Goal: Transaction & Acquisition: Purchase product/service

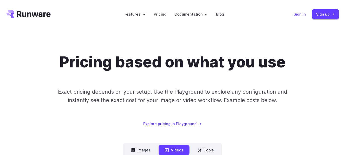
click at [298, 14] on link "Sign in" at bounding box center [300, 14] width 12 height 6
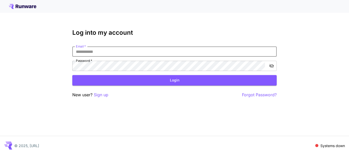
click at [175, 51] on input "Email   *" at bounding box center [174, 51] width 204 height 10
type input "*"
type input "**********"
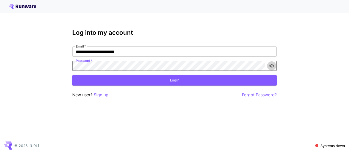
click at [271, 67] on icon "toggle password visibility" at bounding box center [271, 66] width 5 height 4
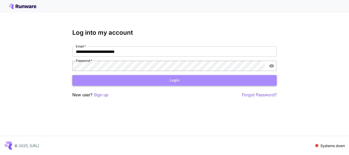
click at [206, 82] on button "Login" at bounding box center [174, 80] width 204 height 10
click at [144, 79] on button "Login" at bounding box center [174, 80] width 204 height 10
click at [142, 80] on button "Login" at bounding box center [174, 80] width 204 height 10
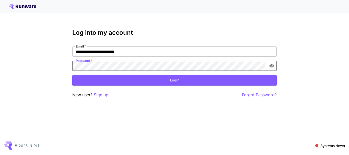
click button "Login" at bounding box center [174, 80] width 204 height 10
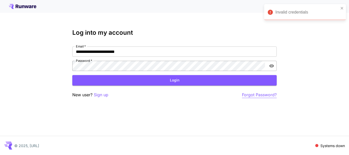
click at [250, 96] on p "Forgot Password?" at bounding box center [259, 95] width 35 height 6
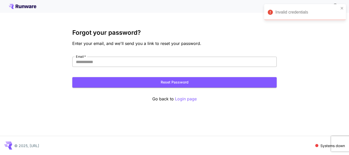
click at [122, 61] on input "Email   *" at bounding box center [174, 62] width 204 height 10
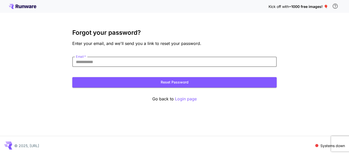
type input "**********"
click at [110, 80] on button "Reset Password" at bounding box center [174, 82] width 204 height 10
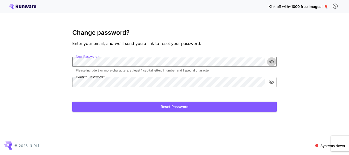
click at [268, 63] on button "toggle password visibility" at bounding box center [271, 61] width 9 height 9
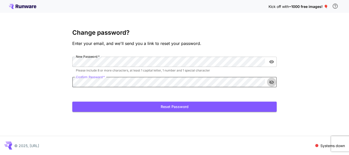
click at [269, 83] on icon "toggle password visibility" at bounding box center [271, 82] width 5 height 5
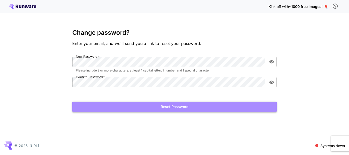
click at [200, 108] on button "Reset Password" at bounding box center [174, 107] width 204 height 10
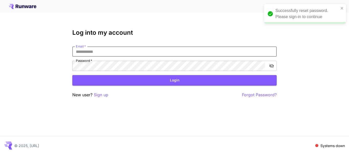
click at [199, 55] on input "Email   *" at bounding box center [174, 51] width 204 height 10
type input "**********"
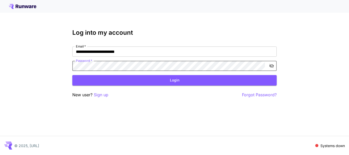
click button "Login" at bounding box center [174, 80] width 204 height 10
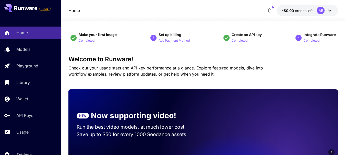
click at [164, 42] on p "Add Payment Method" at bounding box center [174, 40] width 31 height 5
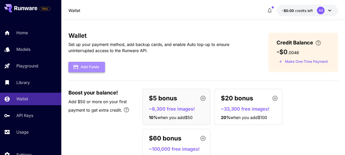
click at [96, 65] on button "Add Funds" at bounding box center [86, 67] width 37 height 10
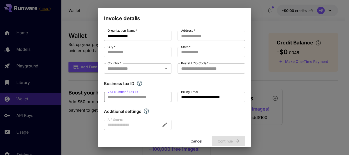
click at [114, 96] on input "VAT Number / Tax ID" at bounding box center [137, 97] width 67 height 10
click at [183, 68] on input "Postal / Zip Code   *" at bounding box center [210, 68] width 67 height 10
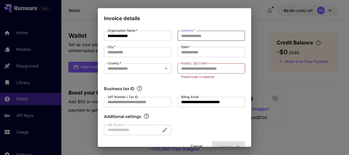
click at [184, 37] on input "Address   *" at bounding box center [210, 36] width 67 height 10
type input "**********"
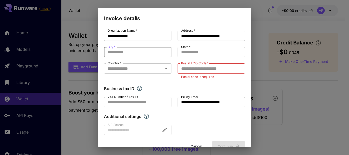
click at [151, 55] on input "City   *" at bounding box center [137, 52] width 67 height 10
type input "******"
click at [193, 55] on input "State   *" at bounding box center [210, 52] width 67 height 10
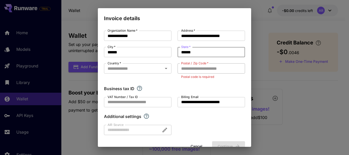
type input "******"
click at [192, 69] on input "Postal / Zip Code   *" at bounding box center [210, 68] width 67 height 10
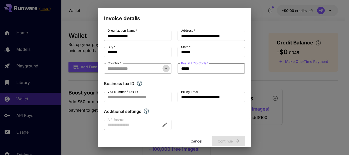
click at [163, 70] on icon "Open" at bounding box center [166, 68] width 6 height 6
type input "*****"
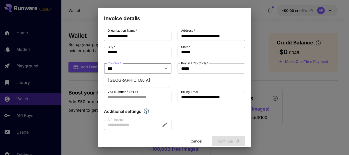
type input "****"
click at [156, 79] on li "Pakistan" at bounding box center [137, 80] width 66 height 9
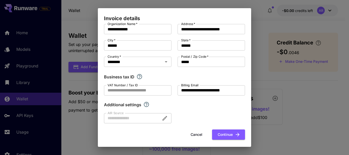
scroll to position [9, 0]
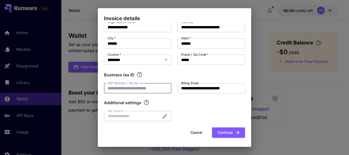
click at [159, 90] on input "VAT Number / Tax ID" at bounding box center [137, 88] width 67 height 10
click at [212, 131] on button "Continue" at bounding box center [228, 132] width 33 height 10
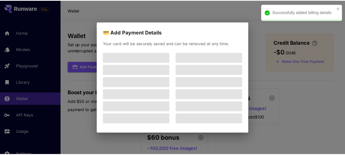
scroll to position [0, 0]
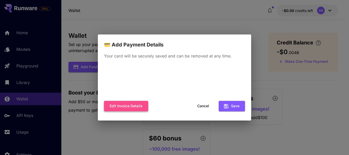
click at [135, 106] on button "Edit invoice details" at bounding box center [126, 106] width 44 height 10
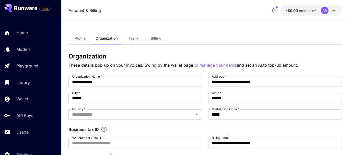
type input "********"
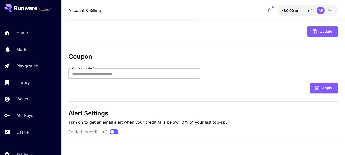
scroll to position [157, 0]
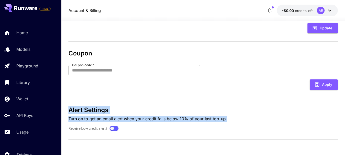
drag, startPoint x: 342, startPoint y: 122, endPoint x: 338, endPoint y: 134, distance: 12.9
click at [338, 134] on section "**********" at bounding box center [203, 9] width 284 height 291
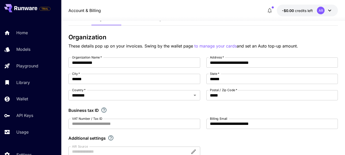
scroll to position [20, 0]
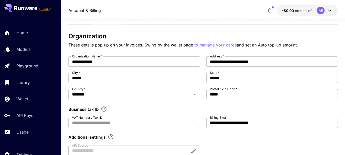
click at [220, 46] on p "to manage your cards" at bounding box center [215, 45] width 42 height 6
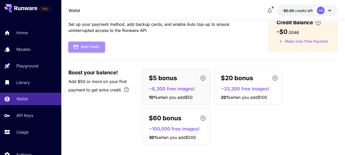
click at [100, 46] on button "Add Funds" at bounding box center [86, 47] width 37 height 10
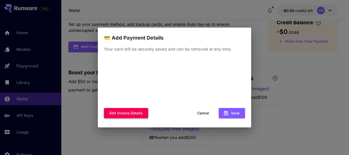
click at [144, 116] on button "Edit invoice details" at bounding box center [126, 113] width 44 height 10
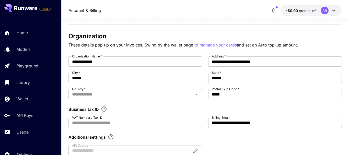
type input "********"
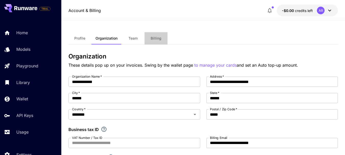
click at [162, 39] on button "Billing" at bounding box center [156, 38] width 23 height 12
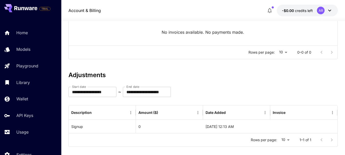
scroll to position [89, 0]
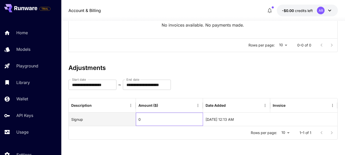
click at [140, 120] on div "0" at bounding box center [169, 119] width 67 height 13
click at [138, 120] on div "0" at bounding box center [169, 119] width 67 height 13
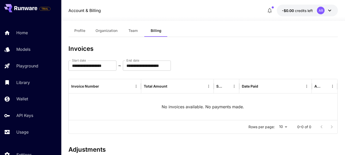
scroll to position [0, 0]
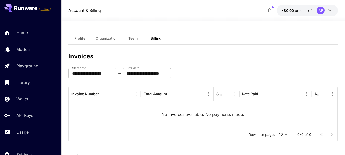
click at [304, 14] on button "-$0.00 credits left AR" at bounding box center [307, 11] width 61 height 12
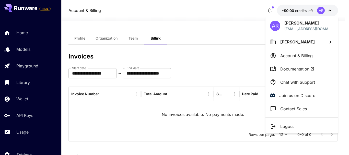
click at [22, 101] on div at bounding box center [174, 77] width 349 height 155
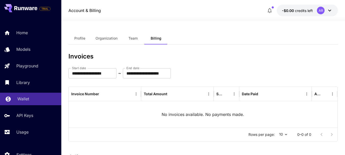
click at [21, 100] on p "Wallet" at bounding box center [23, 99] width 12 height 6
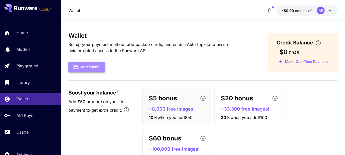
click at [79, 65] on button "Add Funds" at bounding box center [86, 67] width 37 height 10
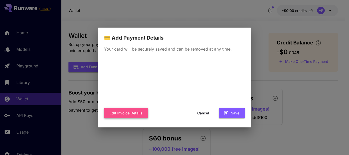
click at [126, 114] on button "Edit invoice details" at bounding box center [126, 113] width 44 height 10
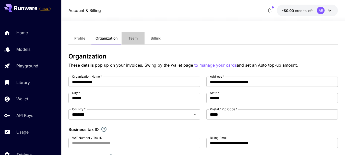
click at [135, 40] on span "Team" at bounding box center [132, 38] width 9 height 5
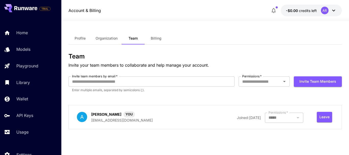
click at [283, 120] on div at bounding box center [284, 118] width 38 height 10
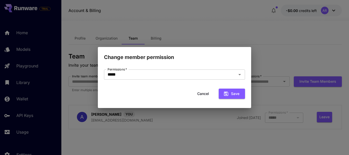
click at [200, 96] on button "Cancel" at bounding box center [203, 94] width 23 height 10
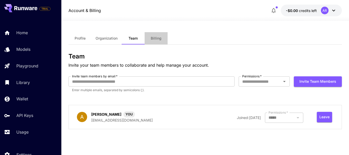
click at [152, 40] on span "Billing" at bounding box center [156, 38] width 11 height 5
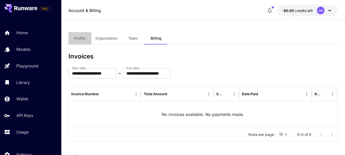
click at [82, 40] on span "Profile" at bounding box center [79, 38] width 11 height 5
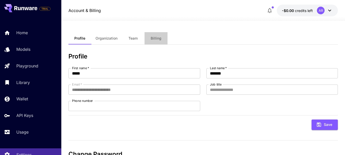
click at [160, 37] on span "Billing" at bounding box center [156, 38] width 11 height 5
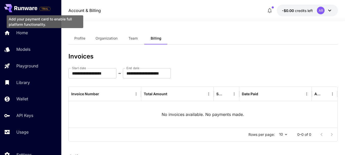
click at [47, 9] on span "TRIAL" at bounding box center [45, 9] width 11 height 4
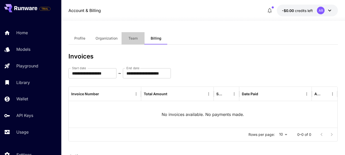
click at [136, 39] on span "Team" at bounding box center [132, 38] width 9 height 5
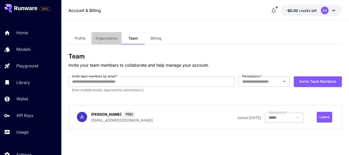
click at [115, 38] on span "Organization" at bounding box center [107, 38] width 22 height 5
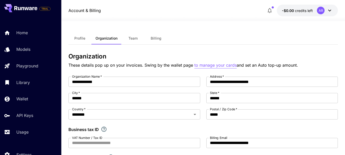
click at [215, 66] on p "to manage your cards" at bounding box center [215, 65] width 42 height 6
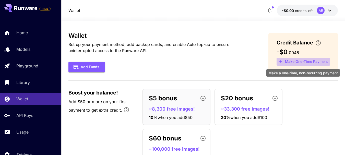
click at [294, 61] on button "Make One-Time Payment" at bounding box center [304, 62] width 54 height 8
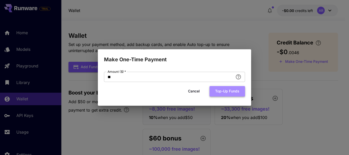
click at [229, 89] on button "Top-up funds" at bounding box center [226, 91] width 35 height 10
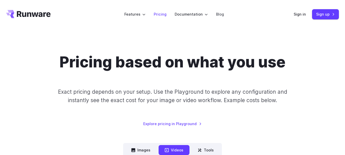
click at [166, 16] on link "Pricing" at bounding box center [160, 14] width 13 height 6
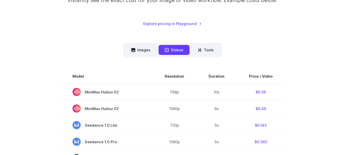
scroll to position [98, 0]
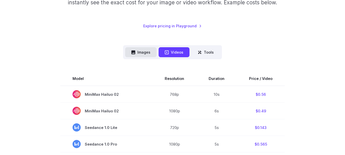
click at [148, 52] on button "Images" at bounding box center [140, 52] width 31 height 10
